Goal: Information Seeking & Learning: Compare options

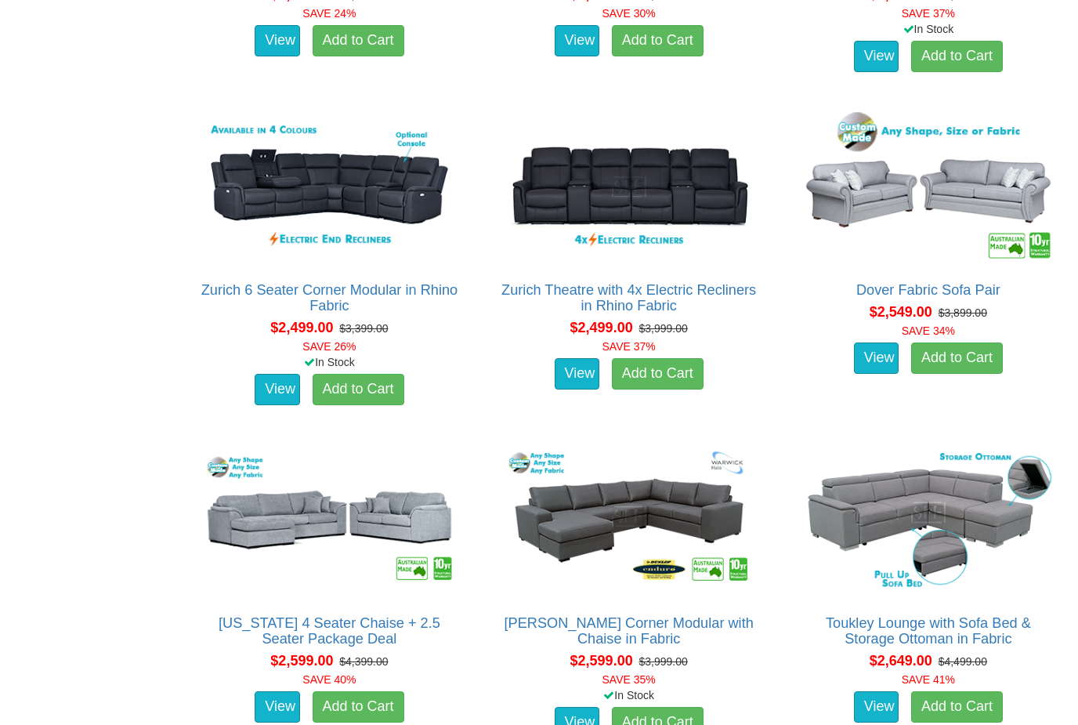
scroll to position [3459, 0]
click at [274, 519] on img at bounding box center [329, 520] width 259 height 158
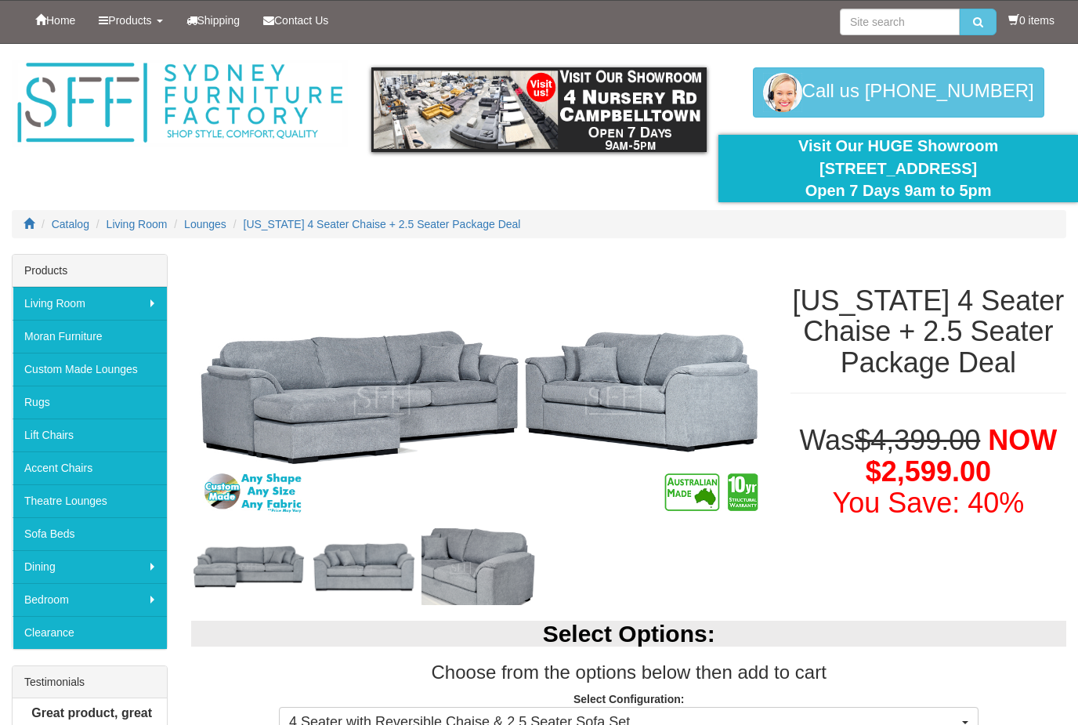
click at [456, 429] on img at bounding box center [478, 398] width 575 height 288
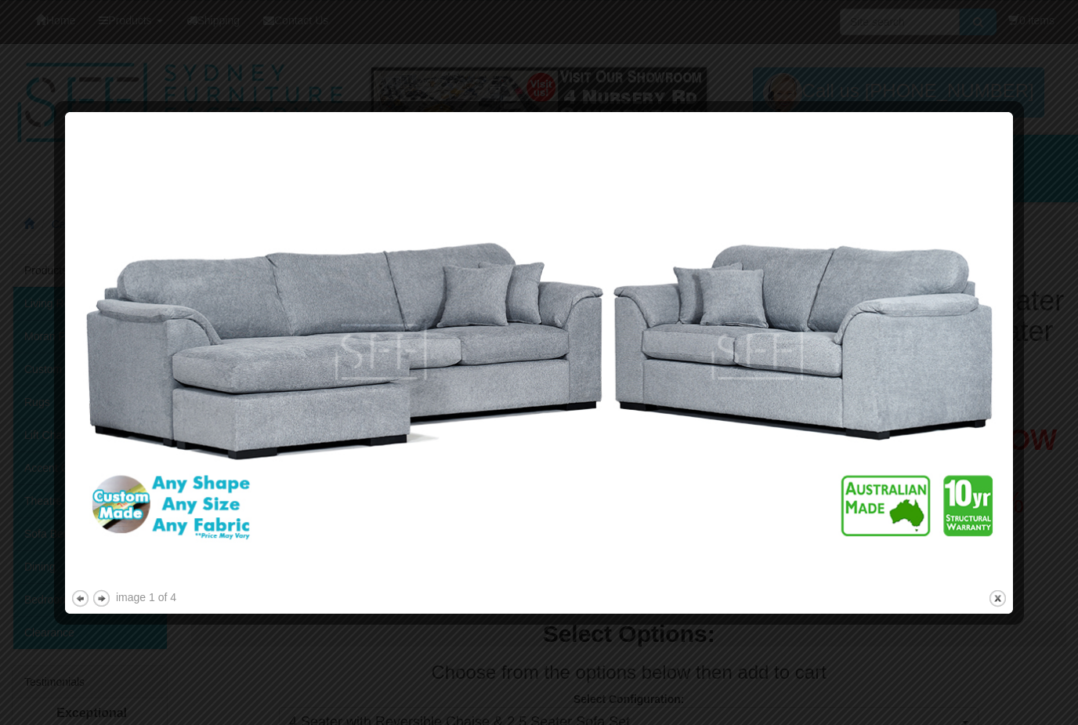
click at [456, 429] on img at bounding box center [539, 352] width 937 height 469
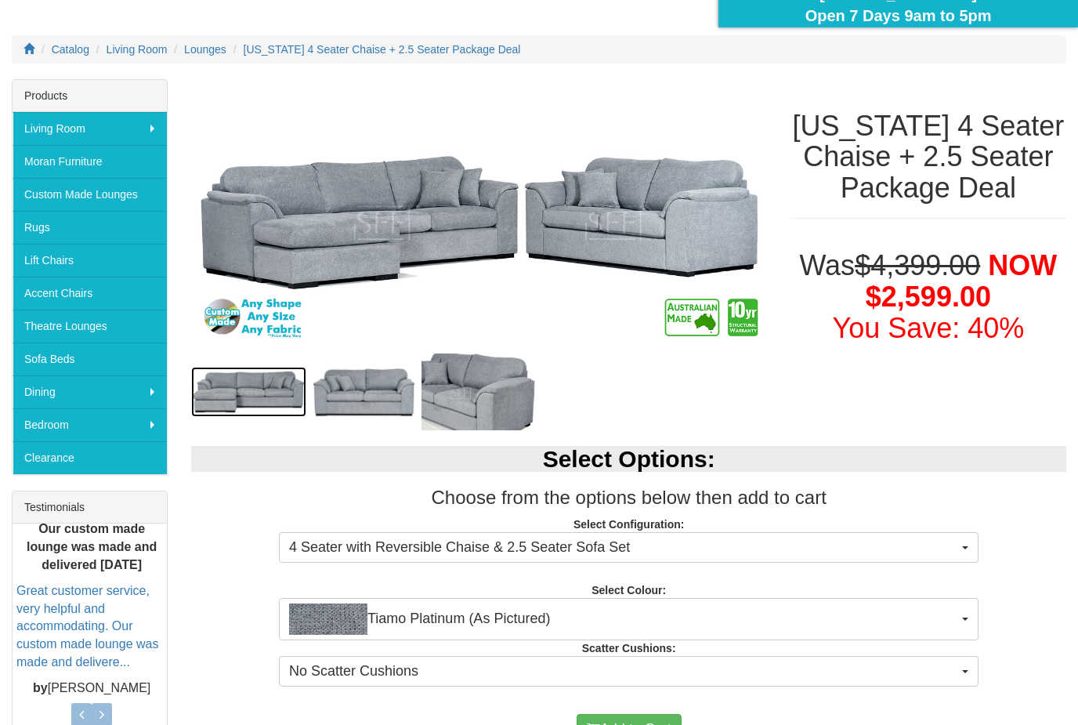
scroll to position [175, 0]
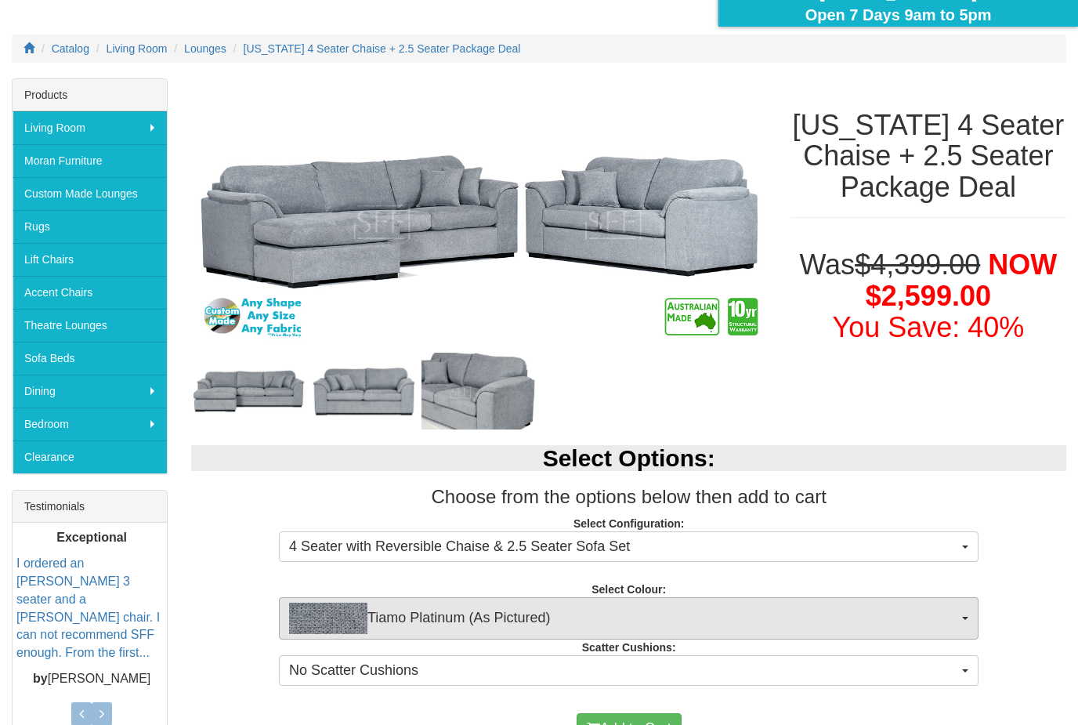
click at [649, 624] on span "Tiamo Platinum (As Pictured)" at bounding box center [623, 617] width 669 height 31
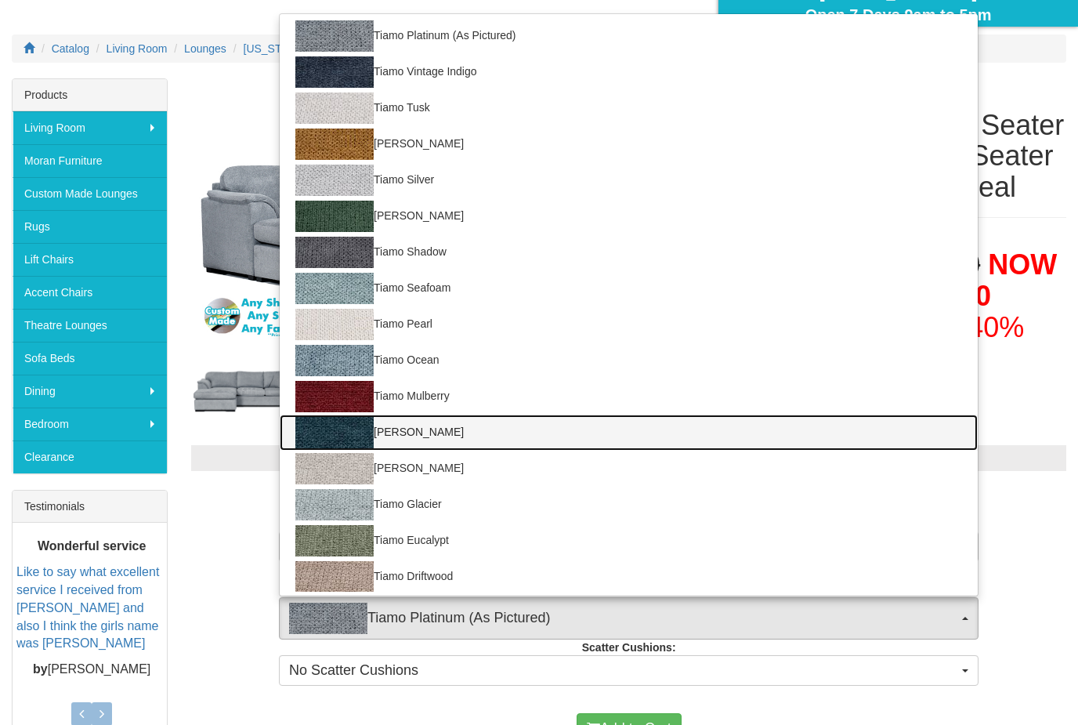
click at [363, 437] on img at bounding box center [334, 432] width 78 height 31
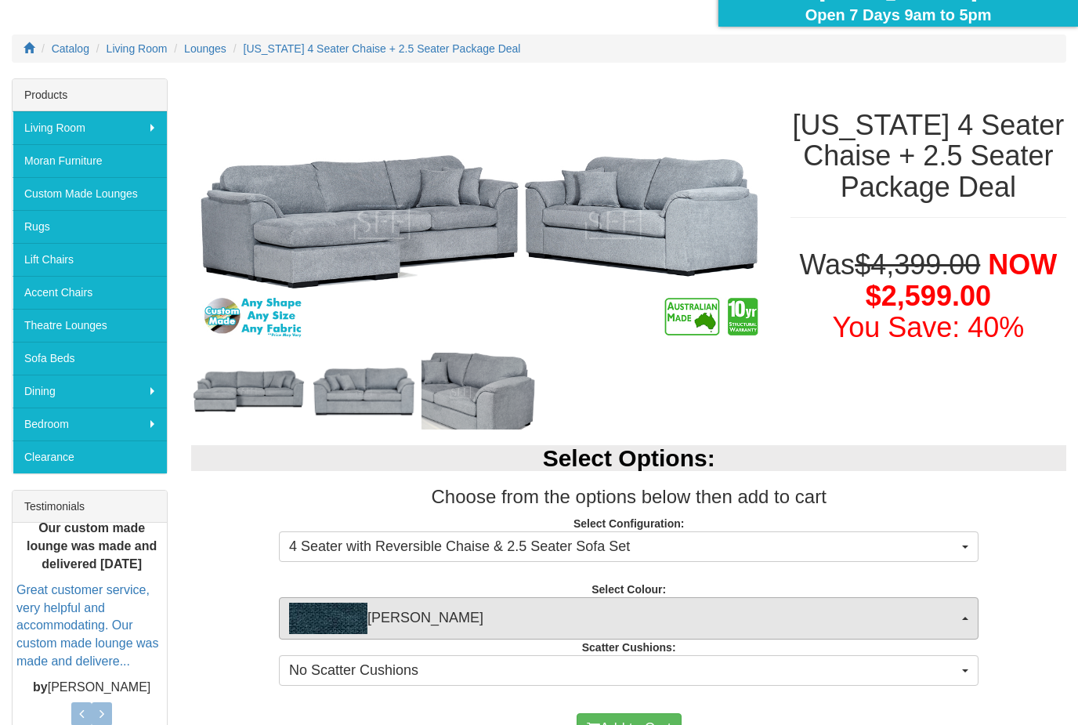
click at [612, 616] on span "Tiamo Mallard" at bounding box center [623, 617] width 669 height 31
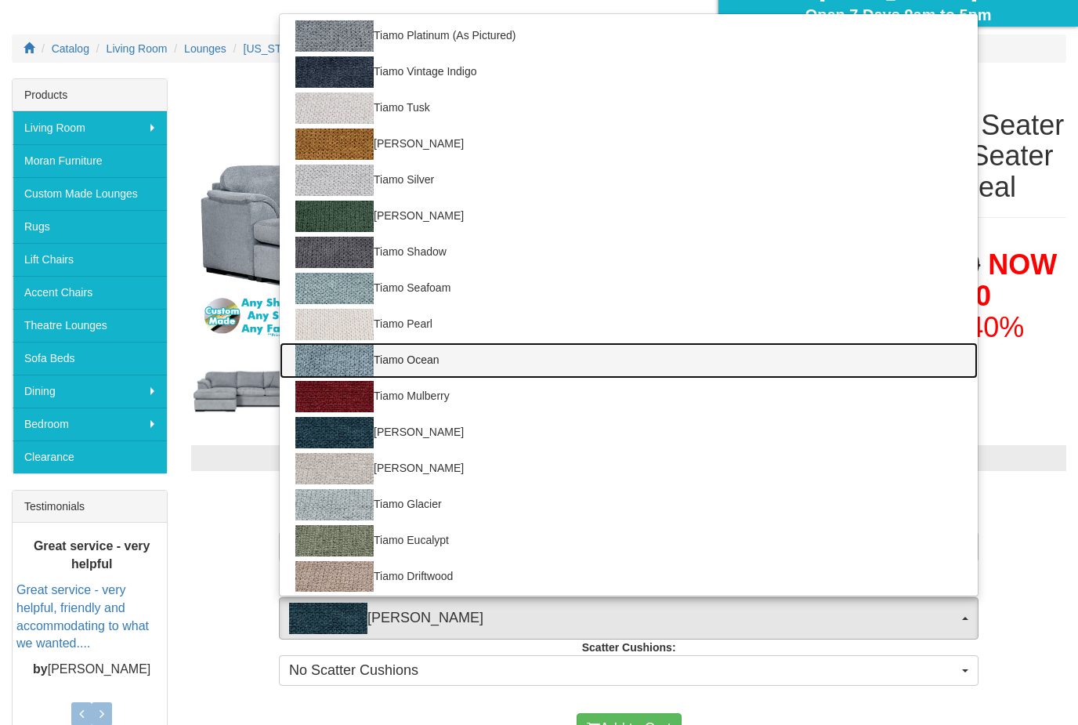
click at [442, 371] on link "Tiamo Ocean" at bounding box center [629, 360] width 698 height 36
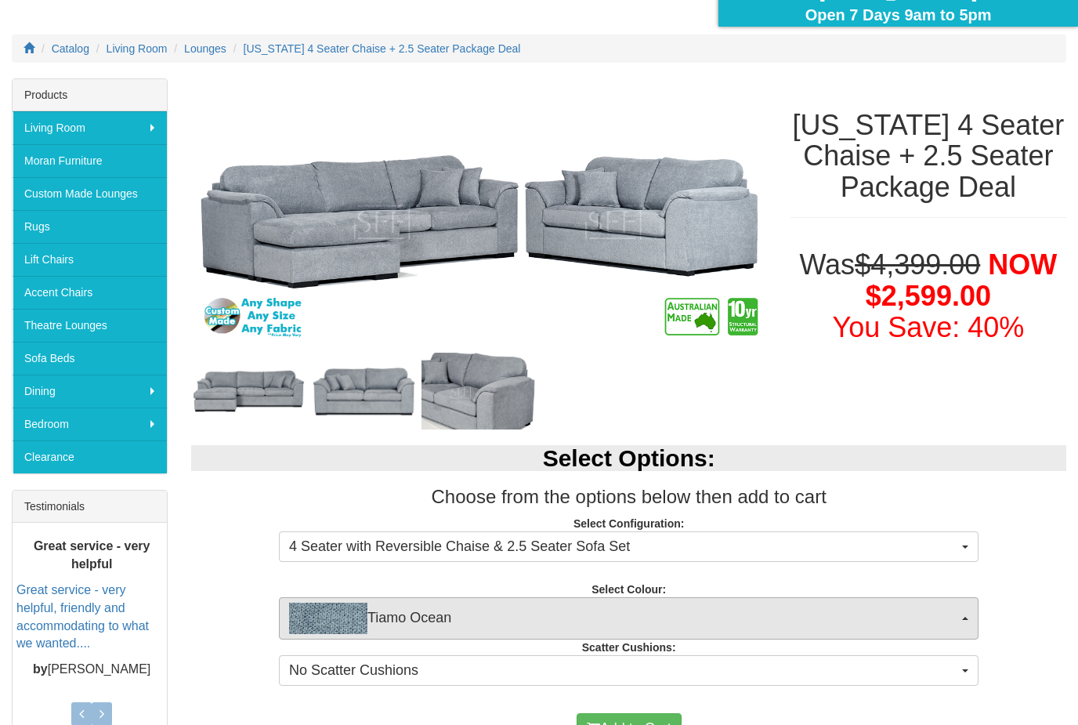
click at [483, 629] on span "Tiamo Ocean" at bounding box center [623, 617] width 669 height 31
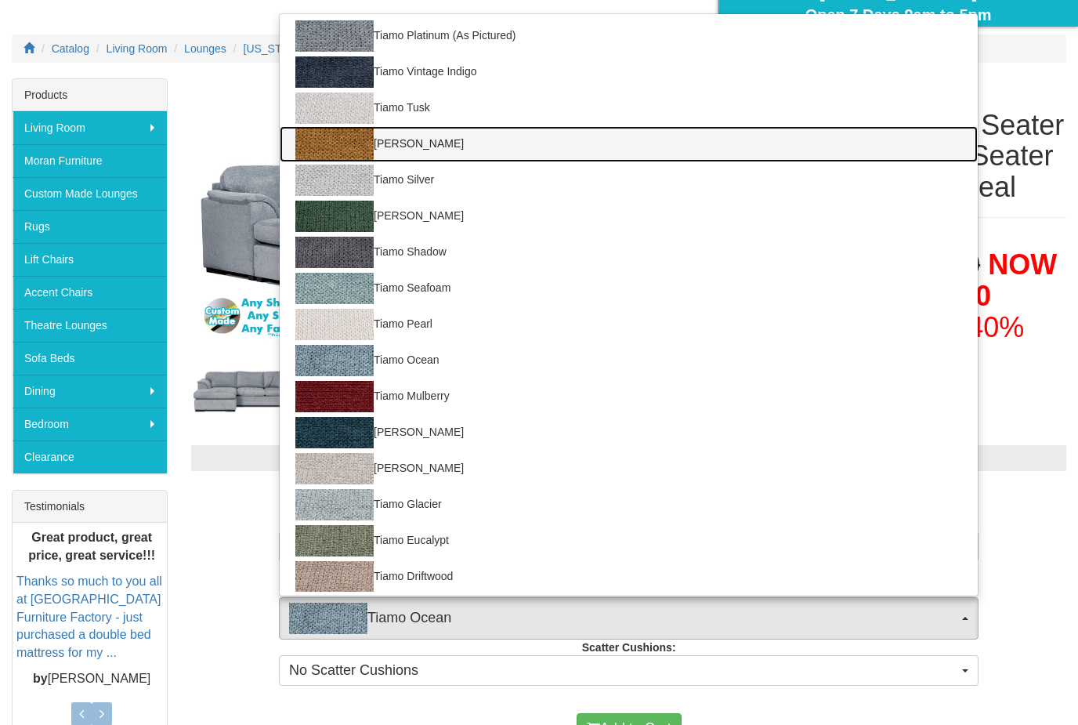
click at [341, 150] on img at bounding box center [334, 143] width 78 height 31
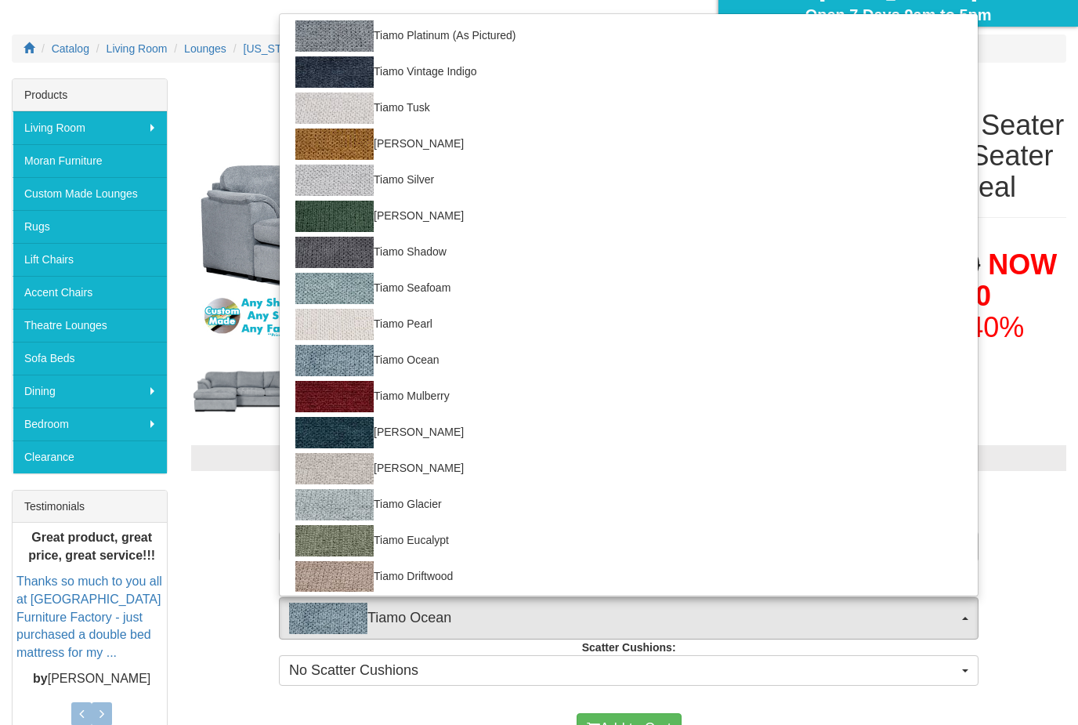
select select "2048"
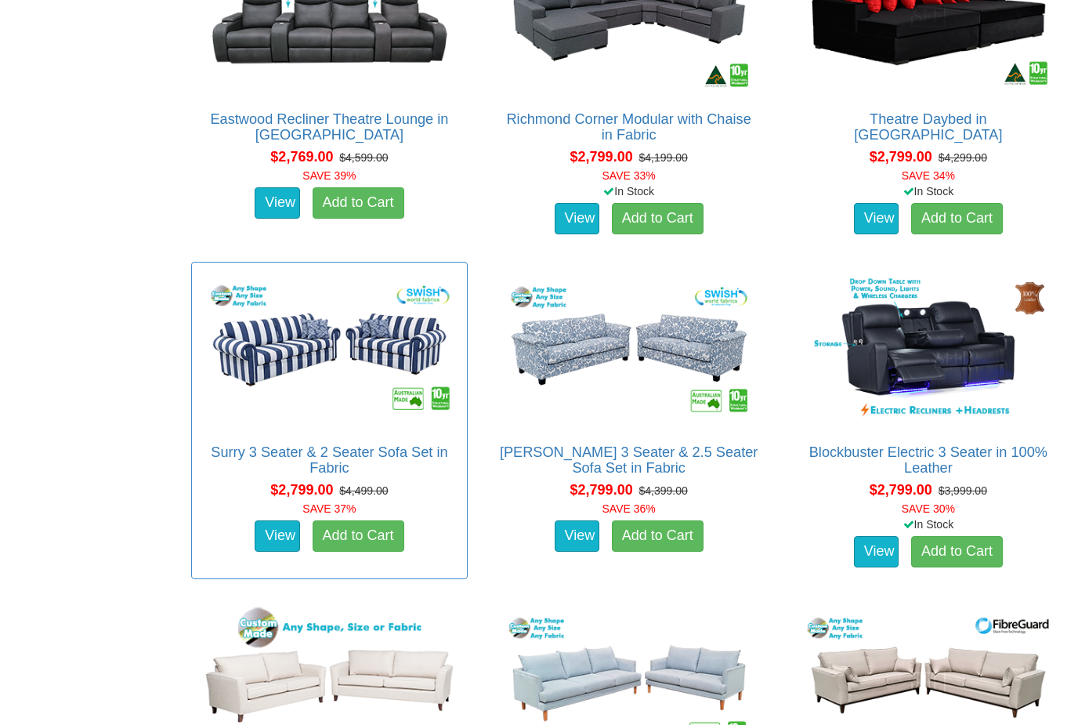
scroll to position [4629, 0]
click at [310, 357] on img at bounding box center [329, 349] width 259 height 158
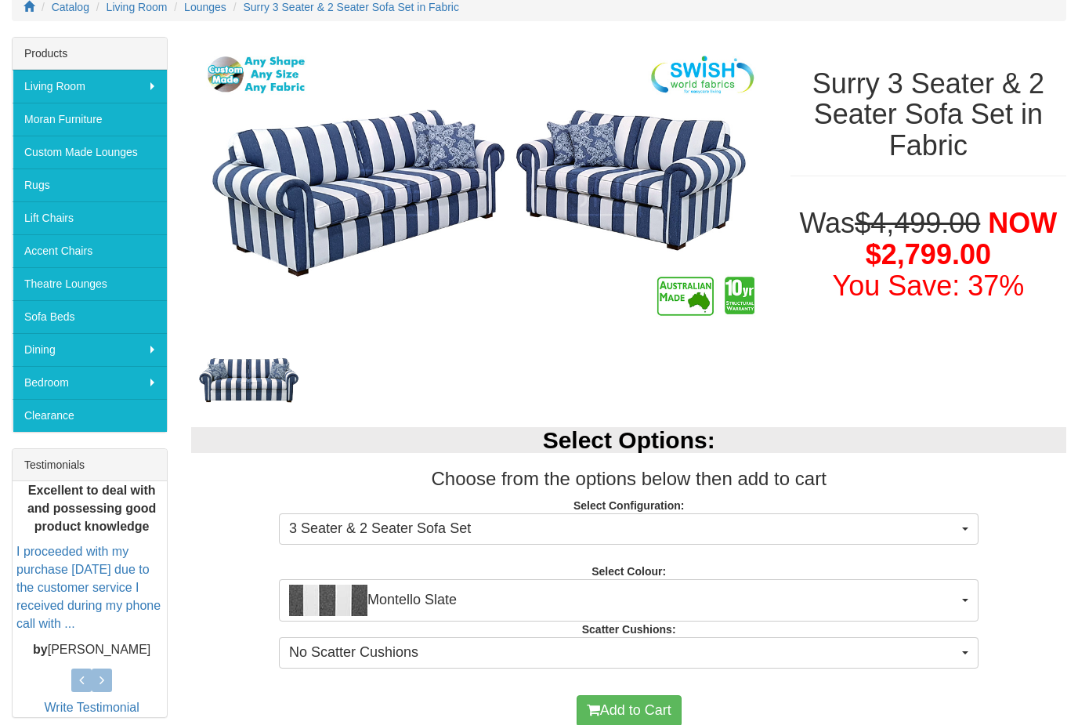
scroll to position [215, 0]
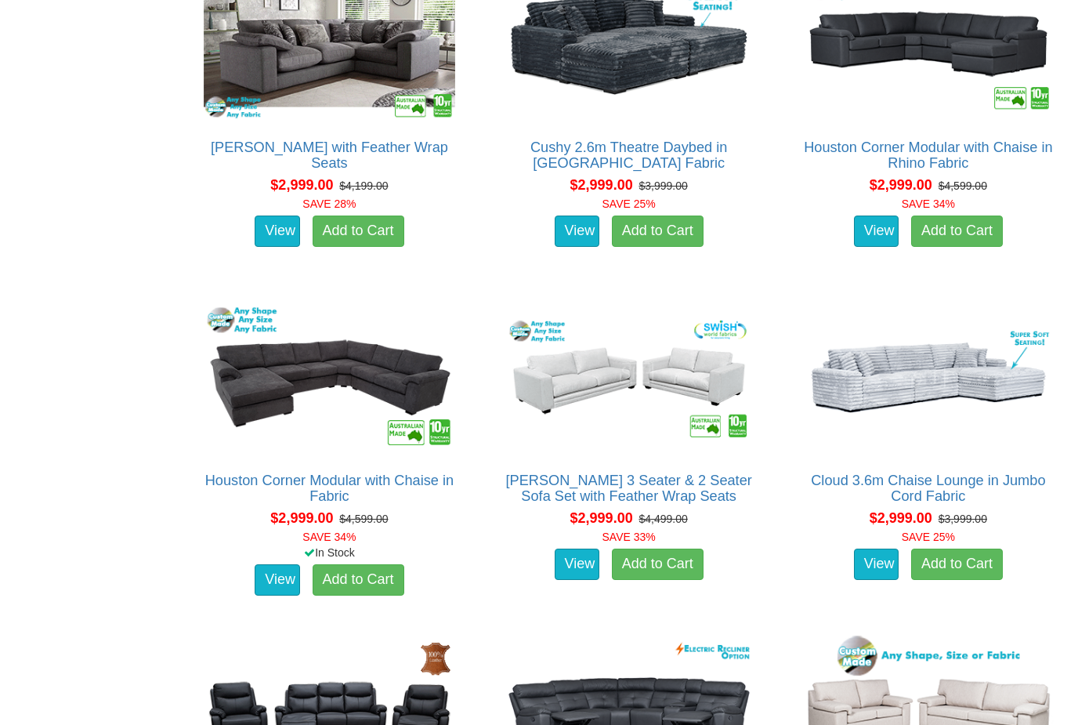
scroll to position [5600, 0]
click at [899, 362] on img at bounding box center [928, 378] width 259 height 158
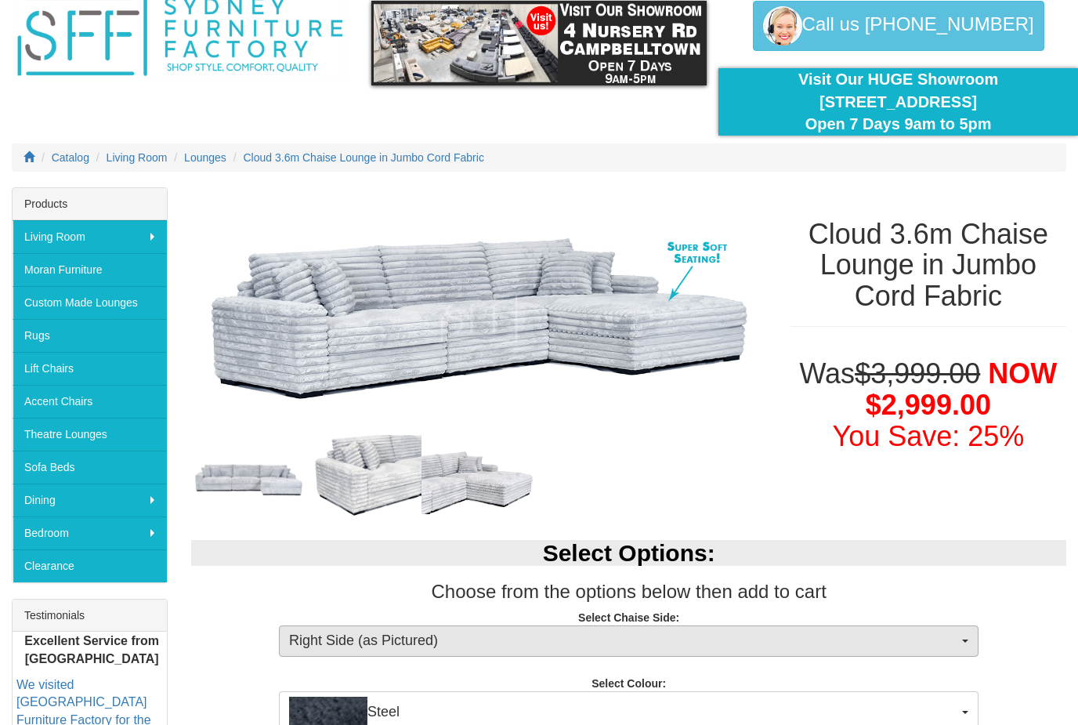
scroll to position [67, 0]
click at [876, 646] on span "Right Side (as Pictured)" at bounding box center [623, 641] width 669 height 20
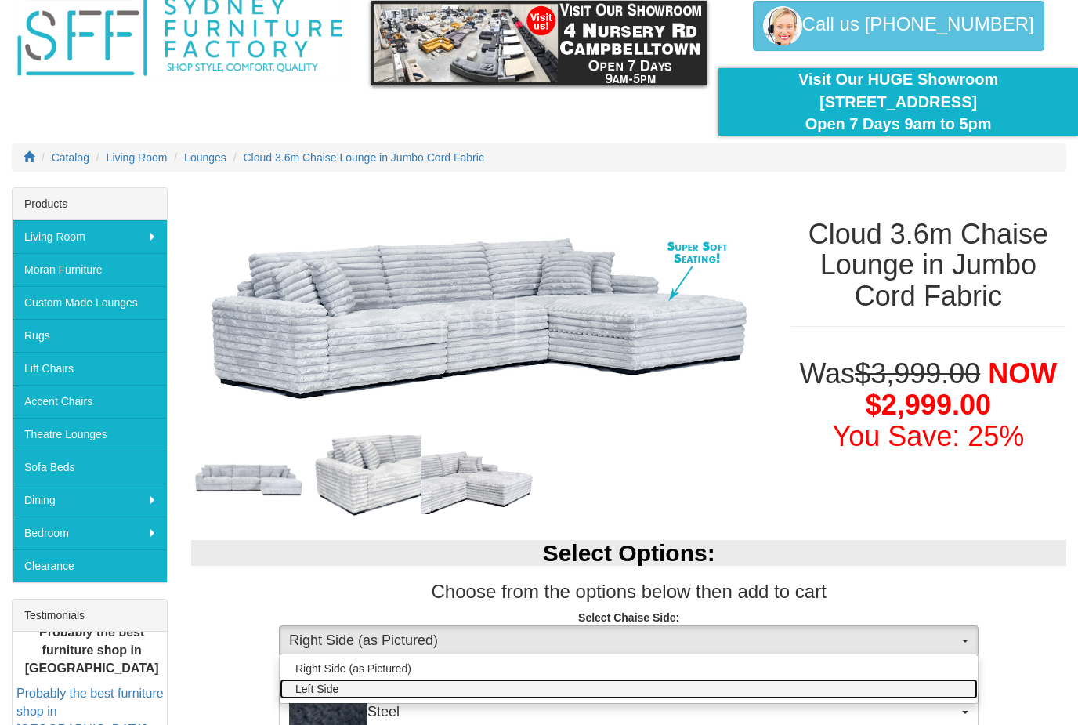
click at [380, 692] on link "Left Side" at bounding box center [629, 688] width 698 height 20
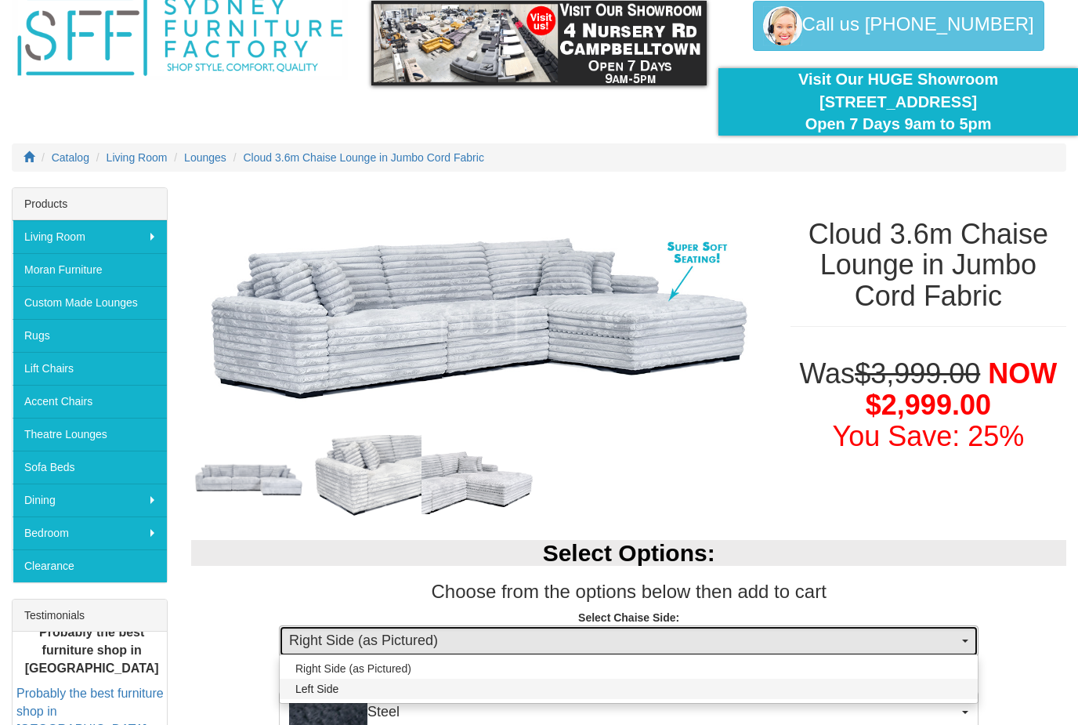
select select "264"
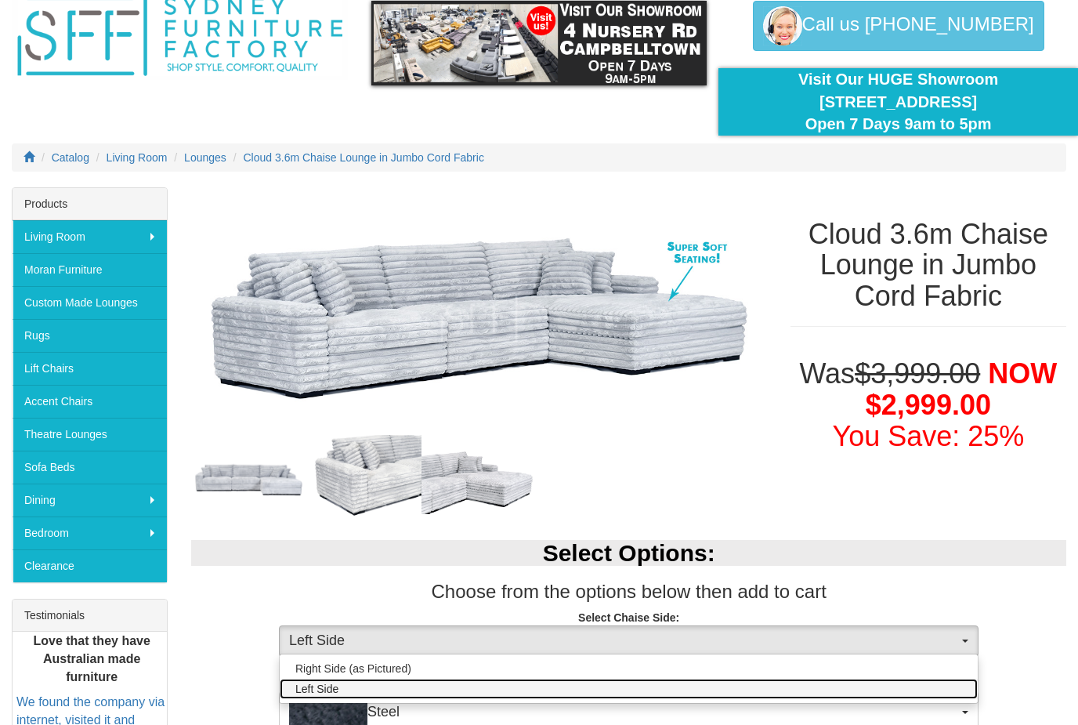
click at [326, 697] on link "Left Side" at bounding box center [629, 688] width 698 height 20
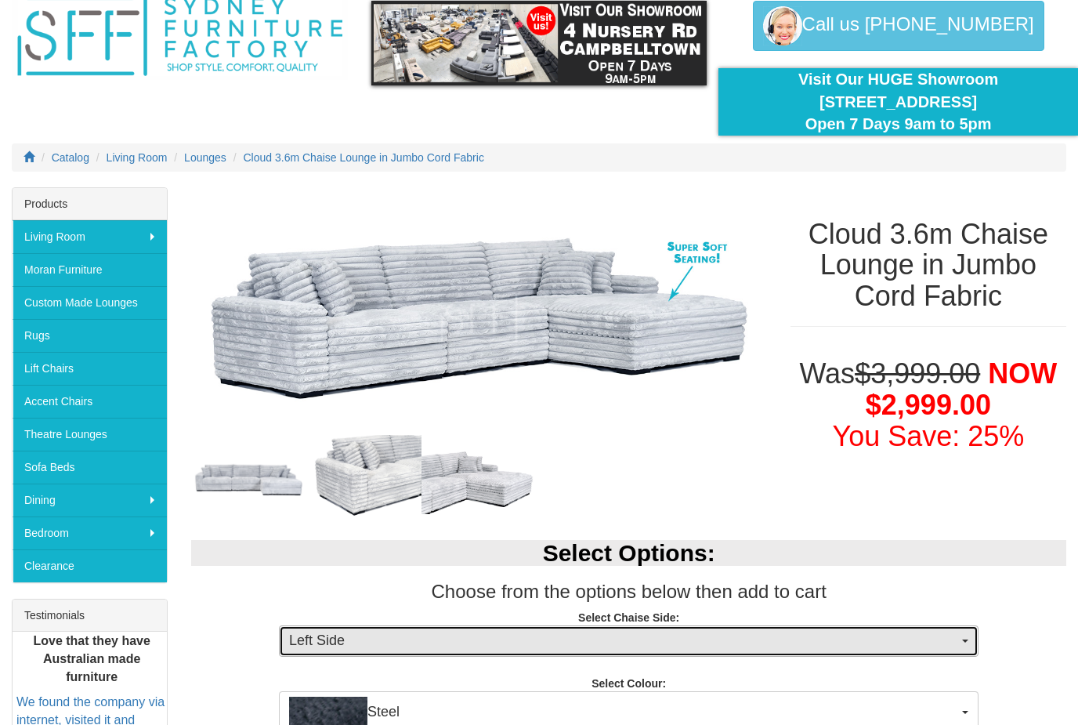
select select "264"
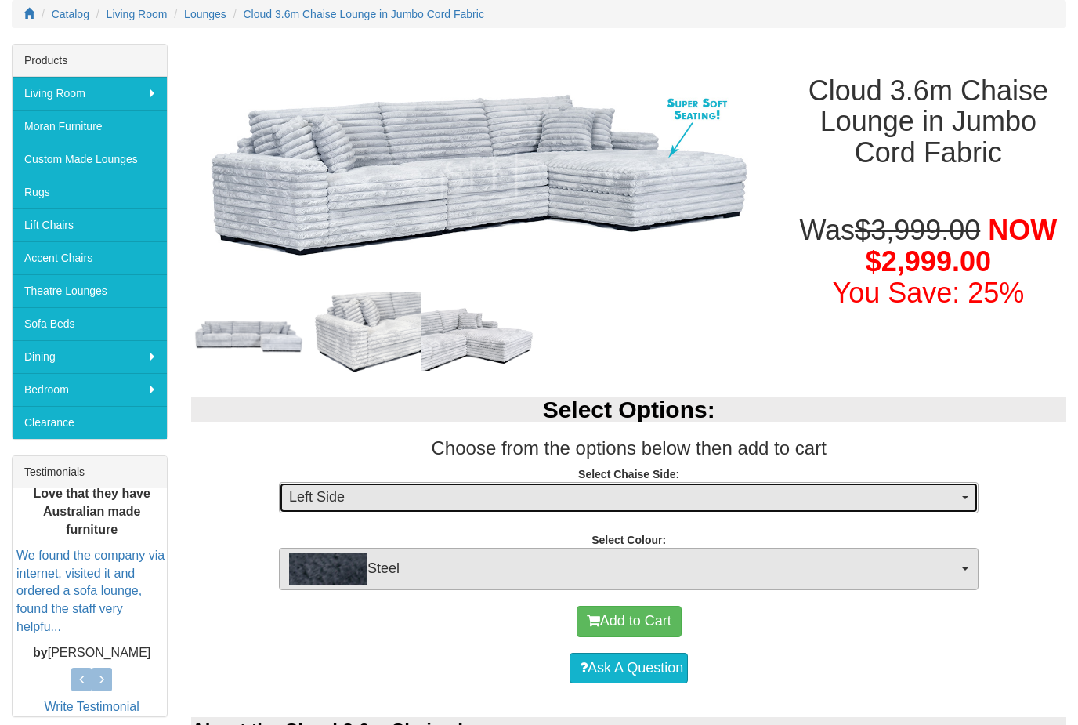
scroll to position [212, 0]
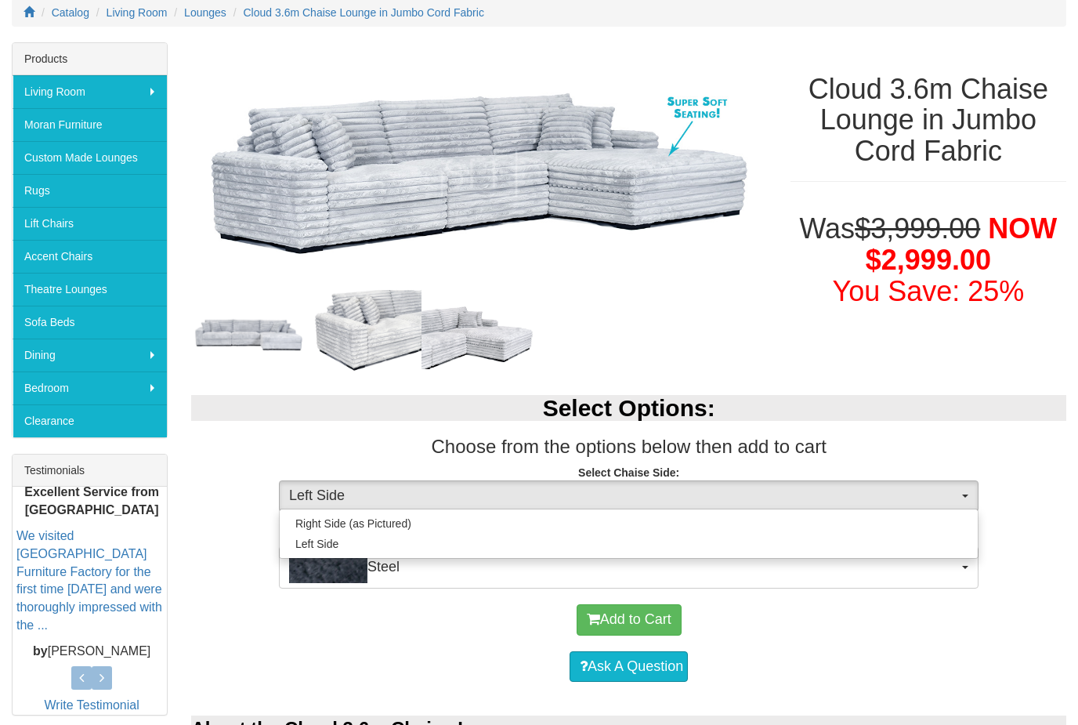
click at [1019, 602] on div at bounding box center [539, 362] width 1078 height 725
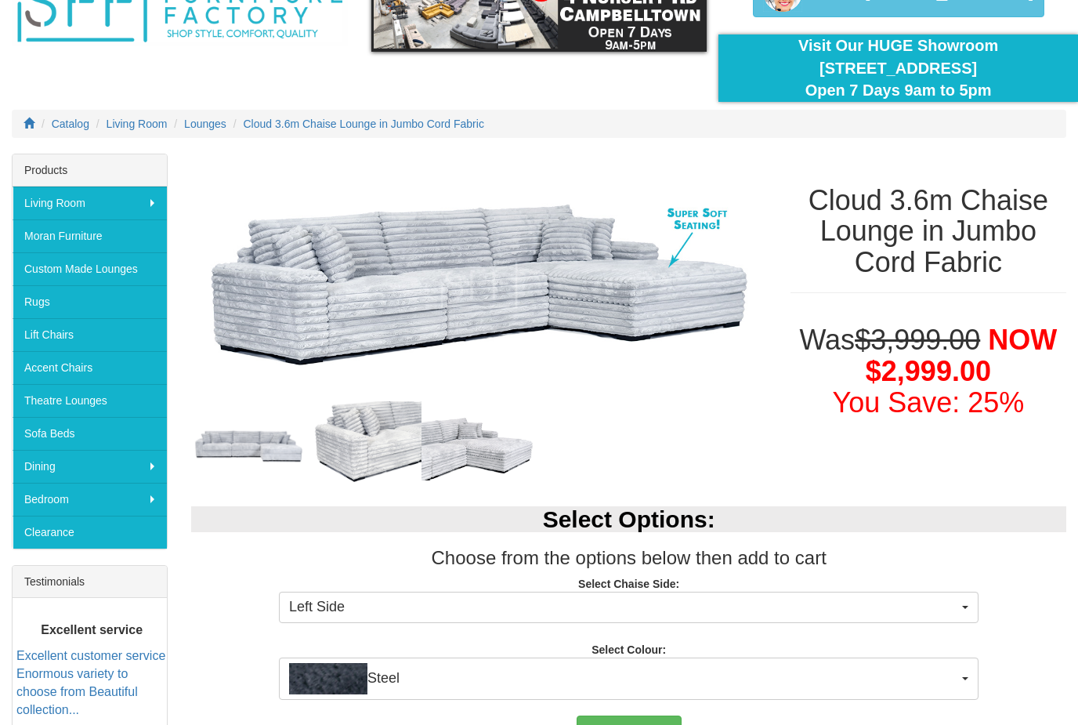
scroll to position [0, 0]
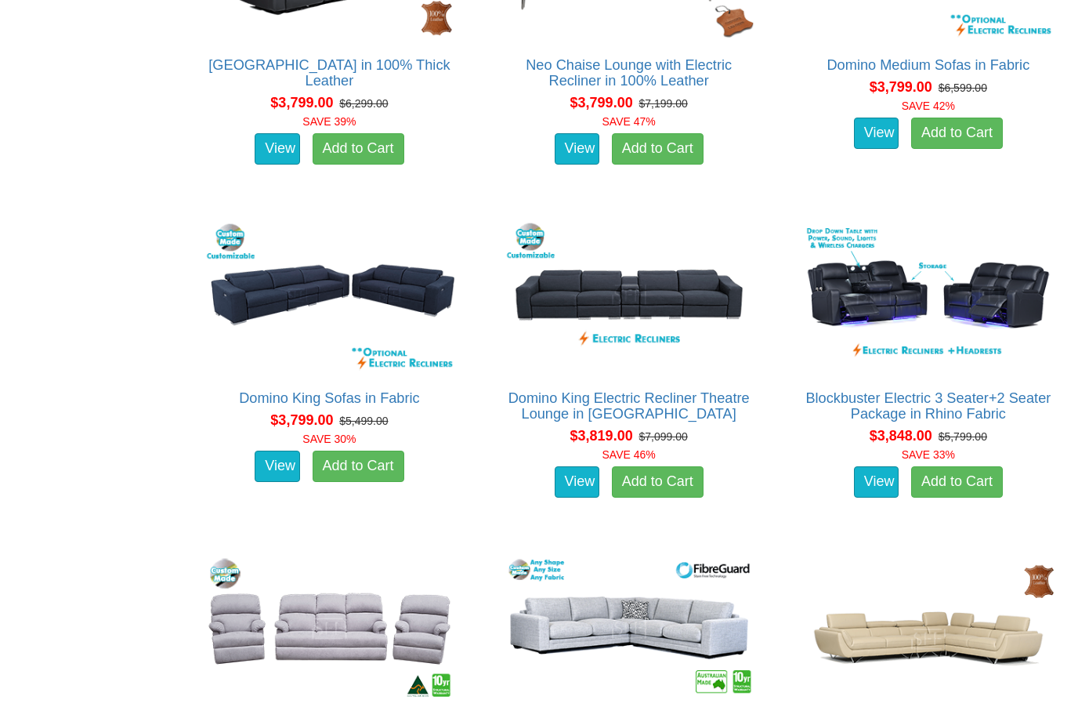
scroll to position [8679, 0]
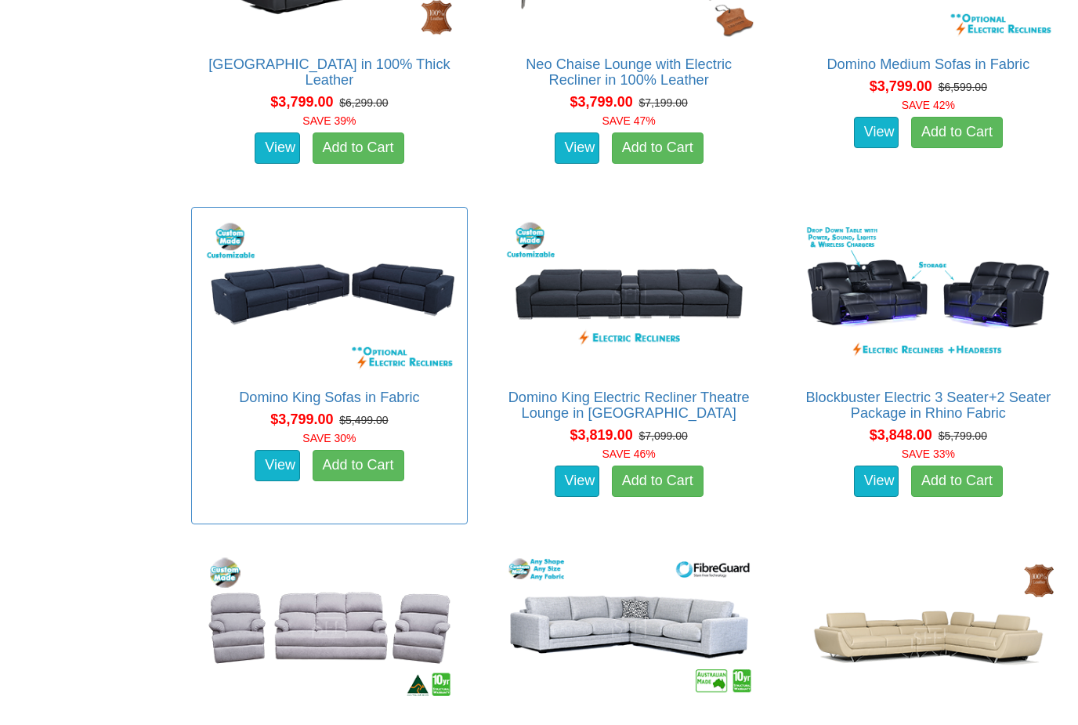
click at [290, 277] on img at bounding box center [329, 295] width 259 height 158
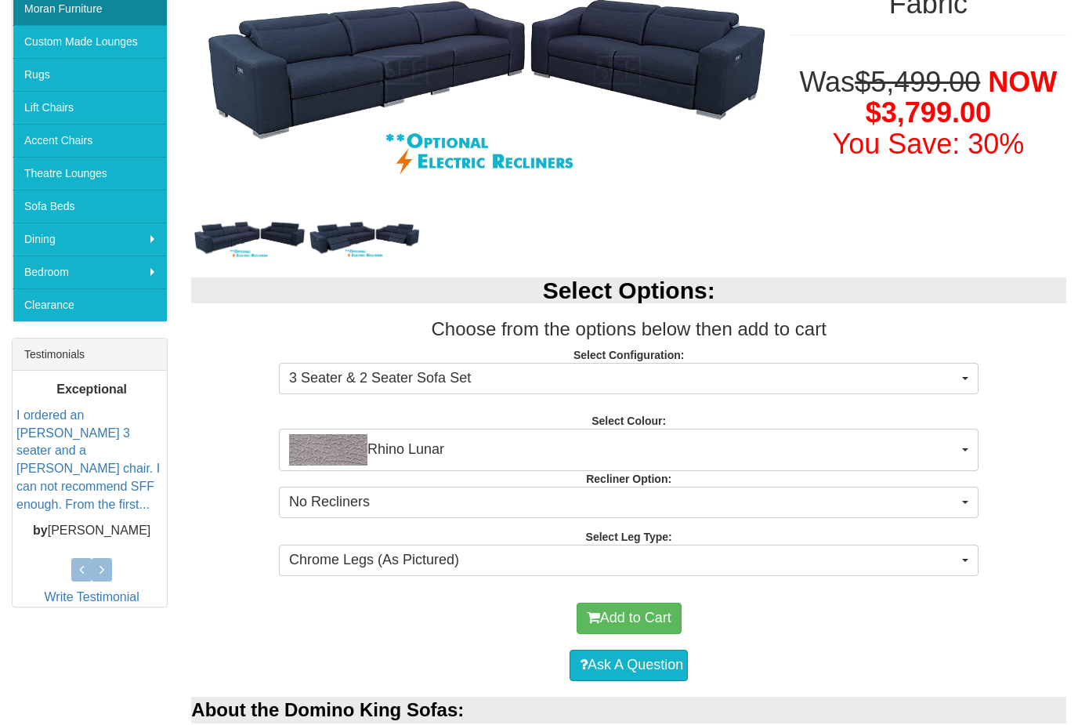
scroll to position [327, 0]
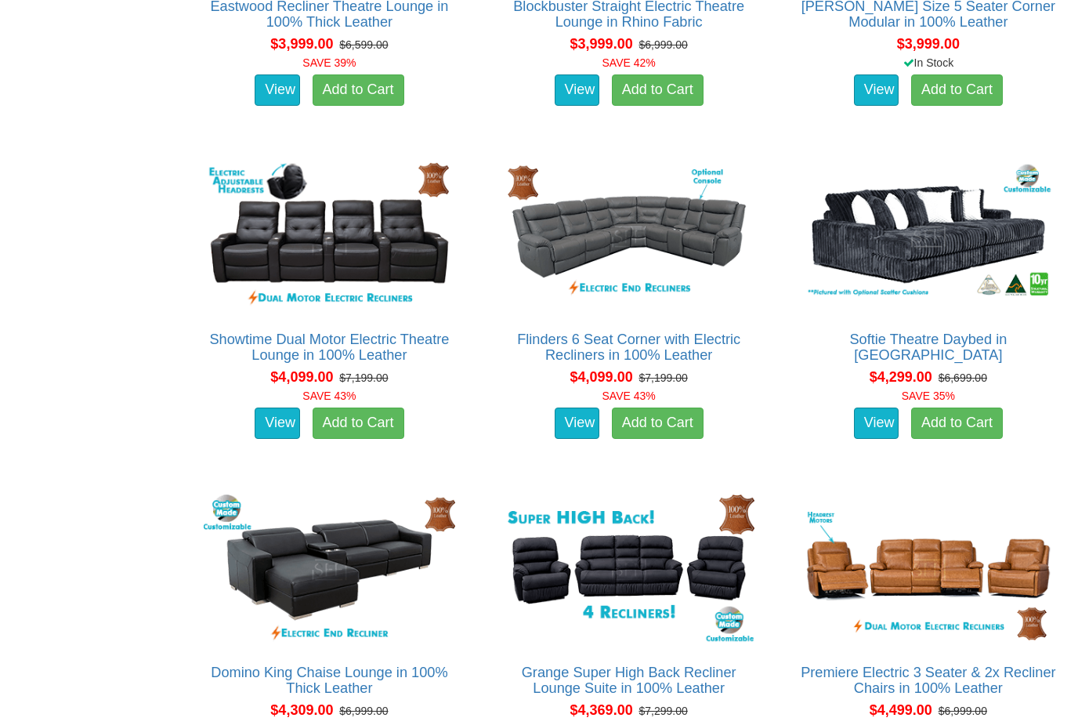
scroll to position [9736, 0]
drag, startPoint x: 299, startPoint y: 25, endPoint x: 123, endPoint y: 186, distance: 238.4
